Goal: Transaction & Acquisition: Purchase product/service

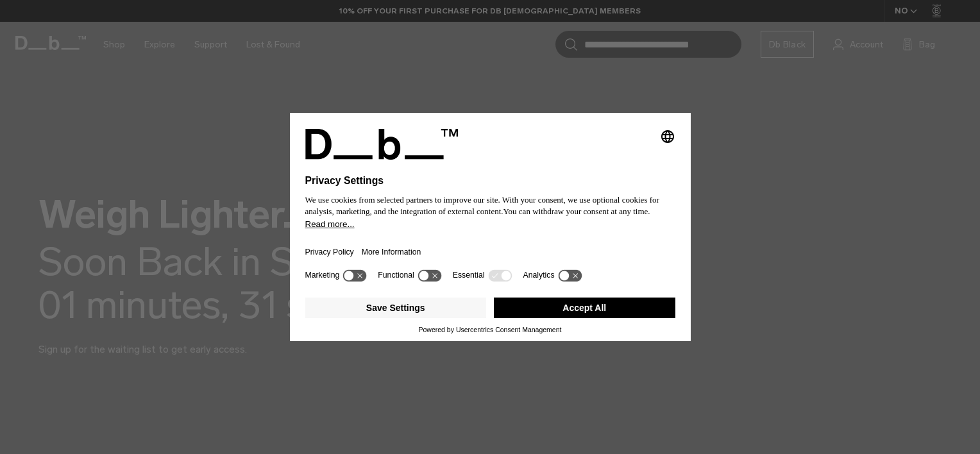
click at [557, 310] on button "Accept All" at bounding box center [585, 308] width 182 height 21
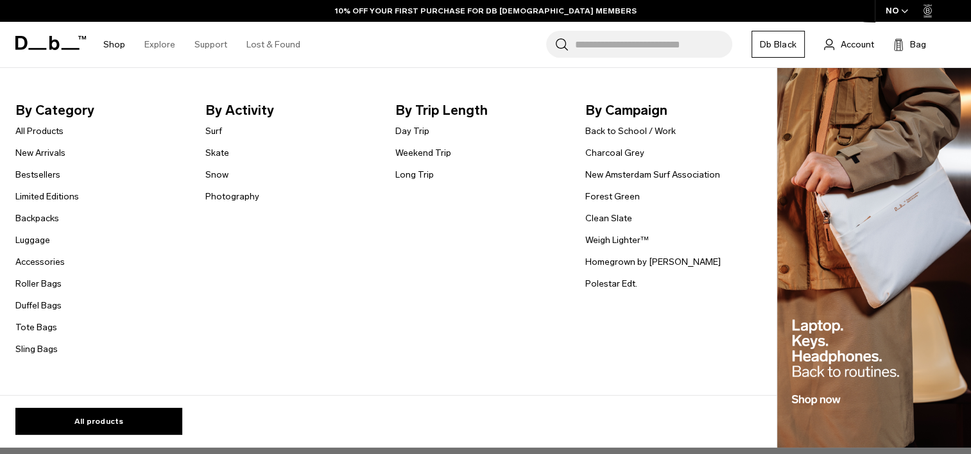
click at [108, 44] on link "Shop" at bounding box center [114, 45] width 22 height 46
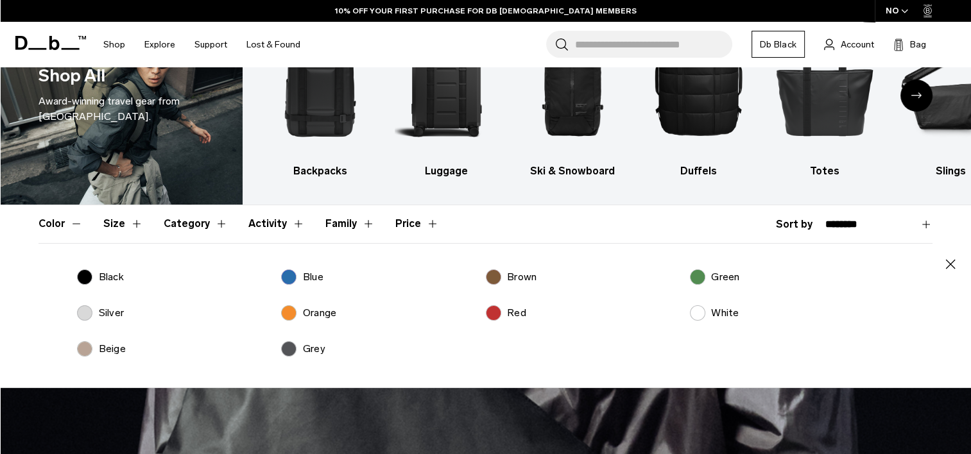
click at [513, 280] on p "Brown" at bounding box center [522, 276] width 30 height 15
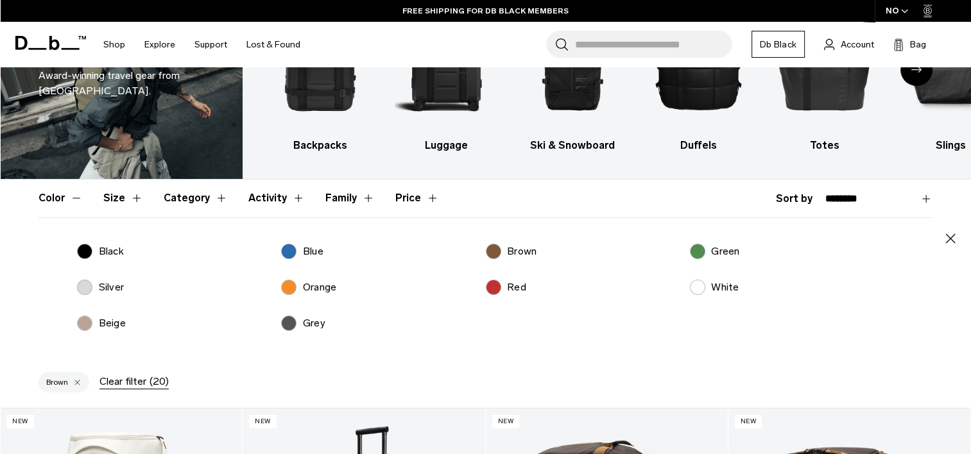
scroll to position [108, 0]
